Goal: Navigation & Orientation: Find specific page/section

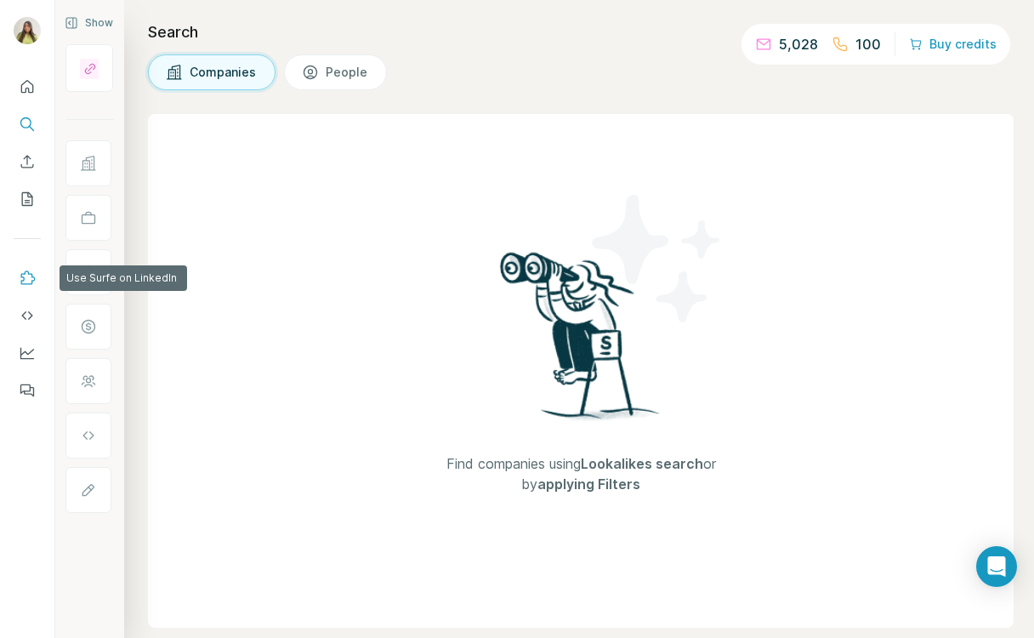
click at [32, 278] on icon "Use Surfe on LinkedIn" at bounding box center [27, 277] width 17 height 17
click at [29, 320] on icon "Use Surfe API" at bounding box center [27, 315] width 17 height 17
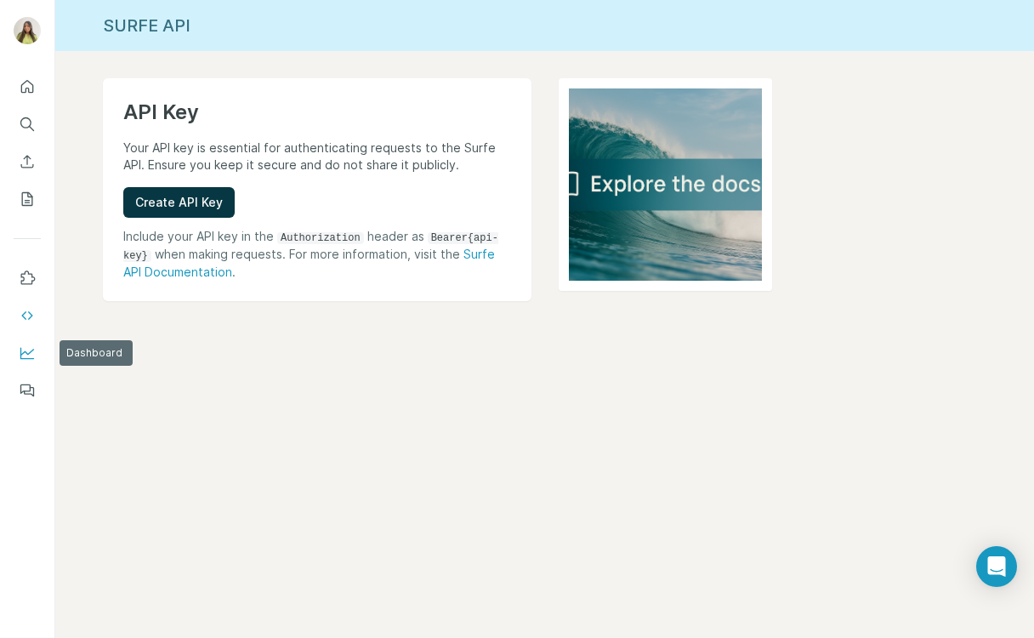
click at [28, 351] on icon "Dashboard" at bounding box center [27, 352] width 17 height 17
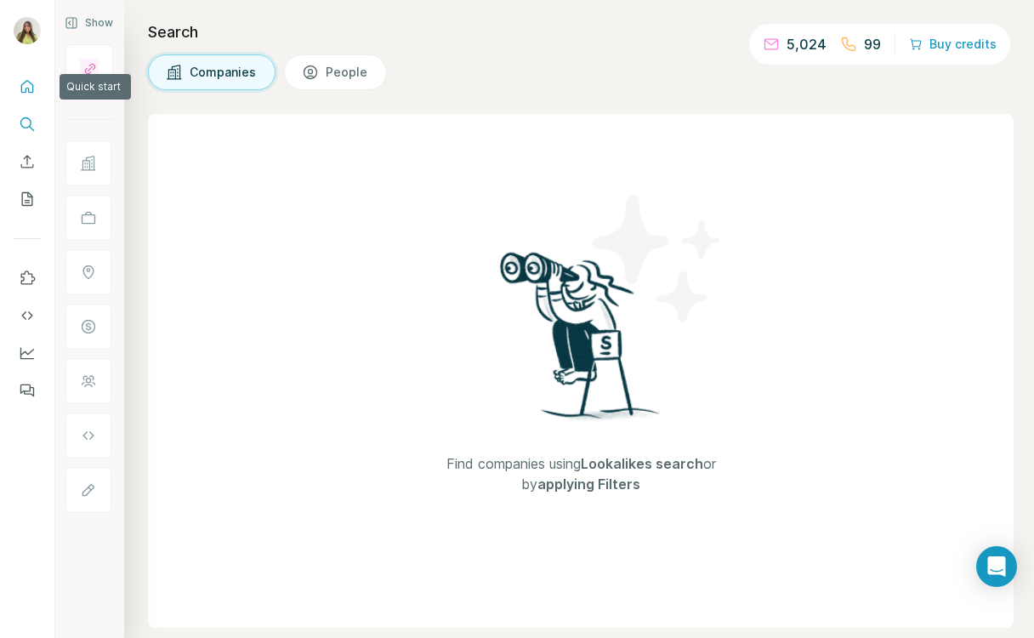
click at [38, 82] on button "Quick start" at bounding box center [27, 86] width 27 height 31
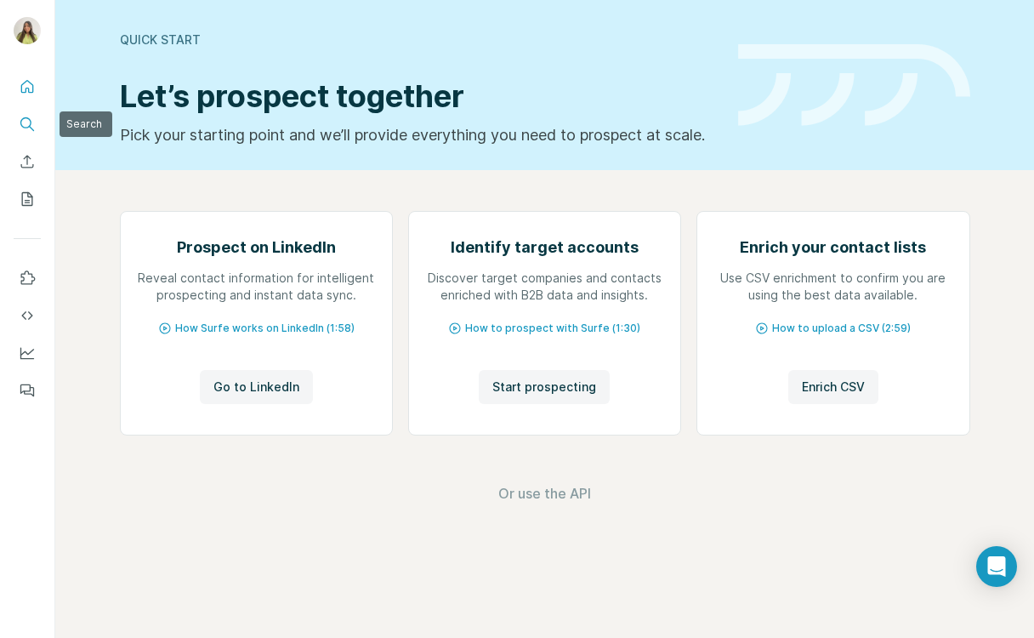
click at [31, 120] on icon "Search" at bounding box center [25, 122] width 11 height 11
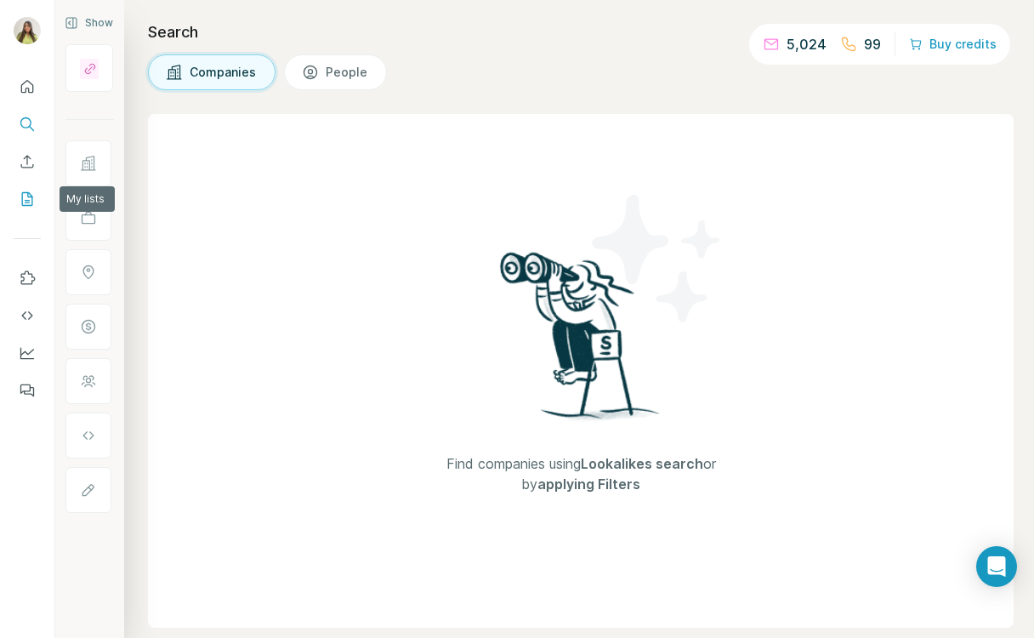
click at [26, 209] on button "My lists" at bounding box center [27, 199] width 27 height 31
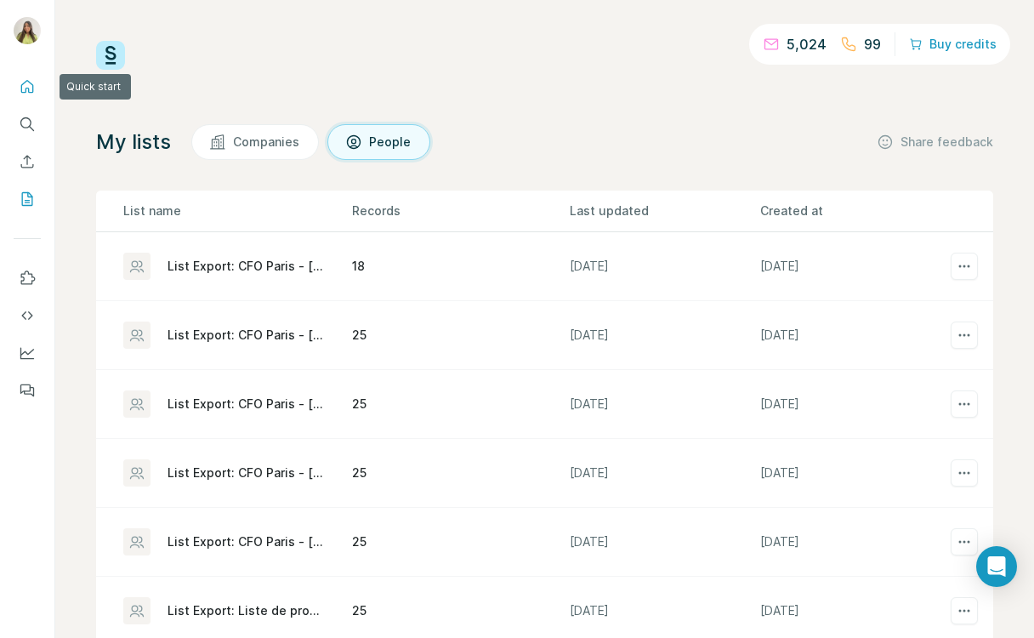
click at [35, 83] on icon "Quick start" at bounding box center [27, 86] width 17 height 17
